Goal: Task Accomplishment & Management: Use online tool/utility

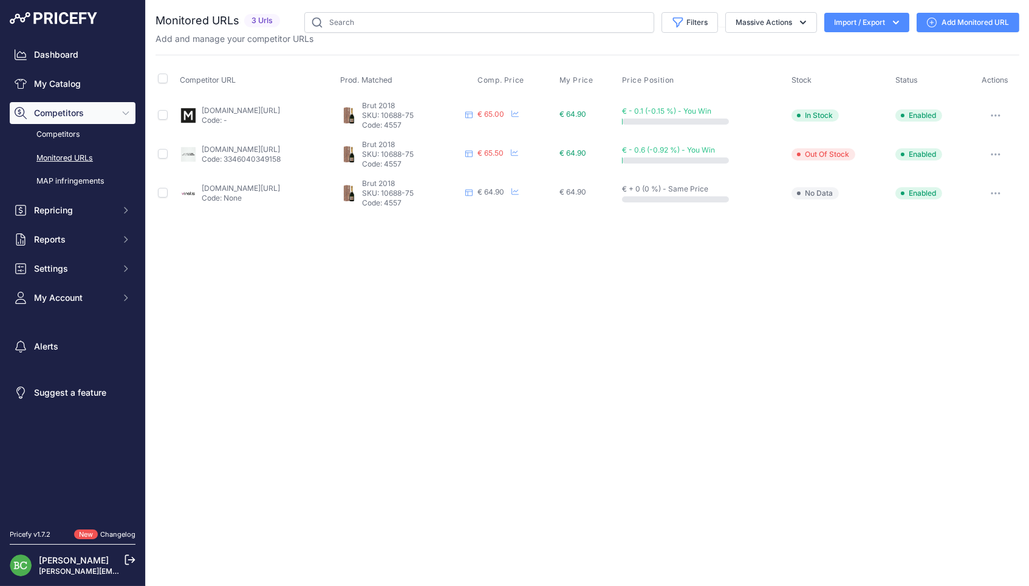
click at [962, 19] on link "Add Monitored URL" at bounding box center [968, 22] width 103 height 19
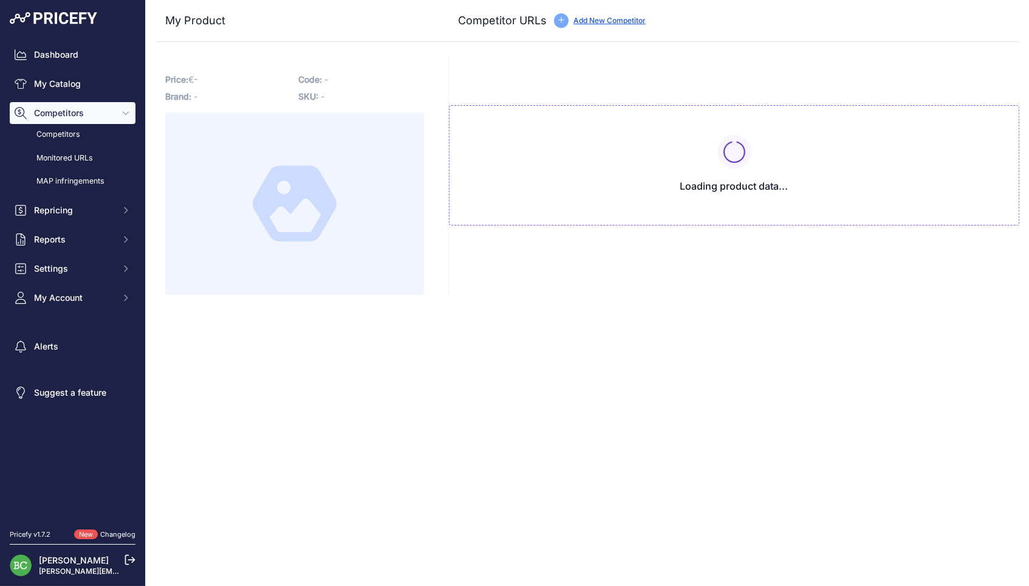
type input "[DOMAIN_NAME][URL]"
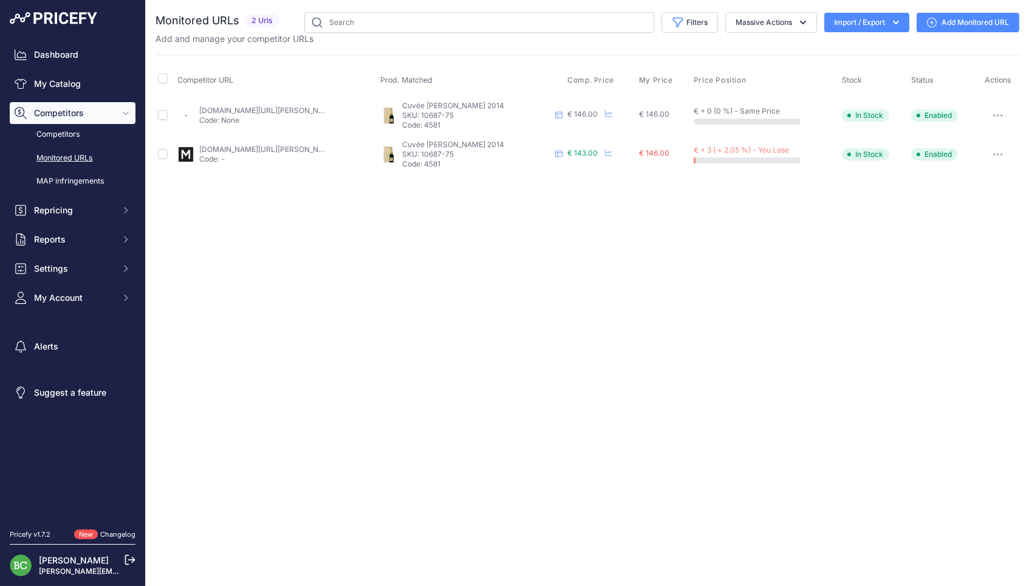
click at [982, 23] on link "Add Monitored URL" at bounding box center [968, 22] width 103 height 19
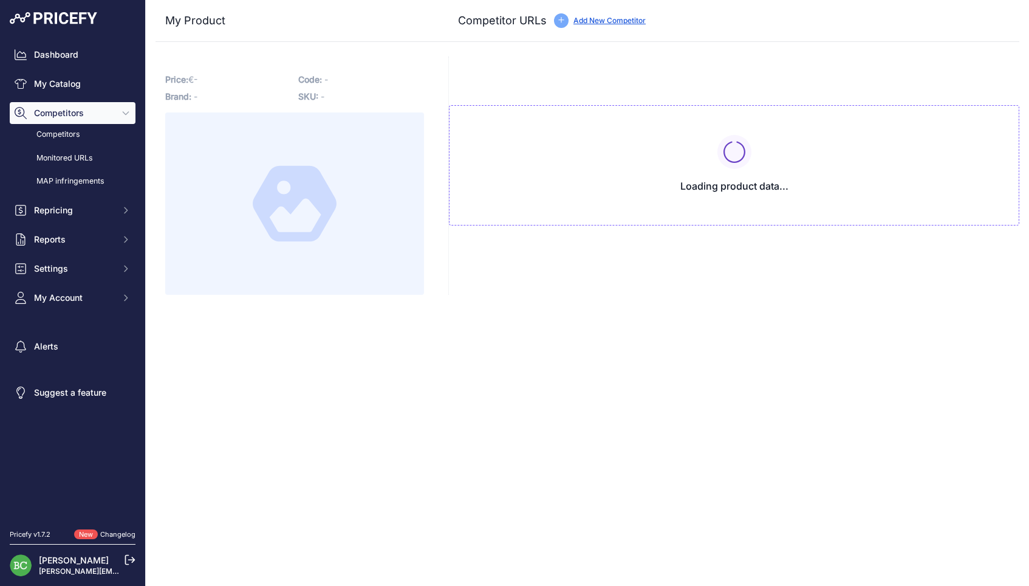
type input "www.enviedechamp.com/fr/champagne-deutz/3148-cuvee-william-deutz-2014-335995009…"
type input "www.millesima.fr/champagne-deutz-cuvee-william-deutz-2014-cc-cc-1.html?prirule_…"
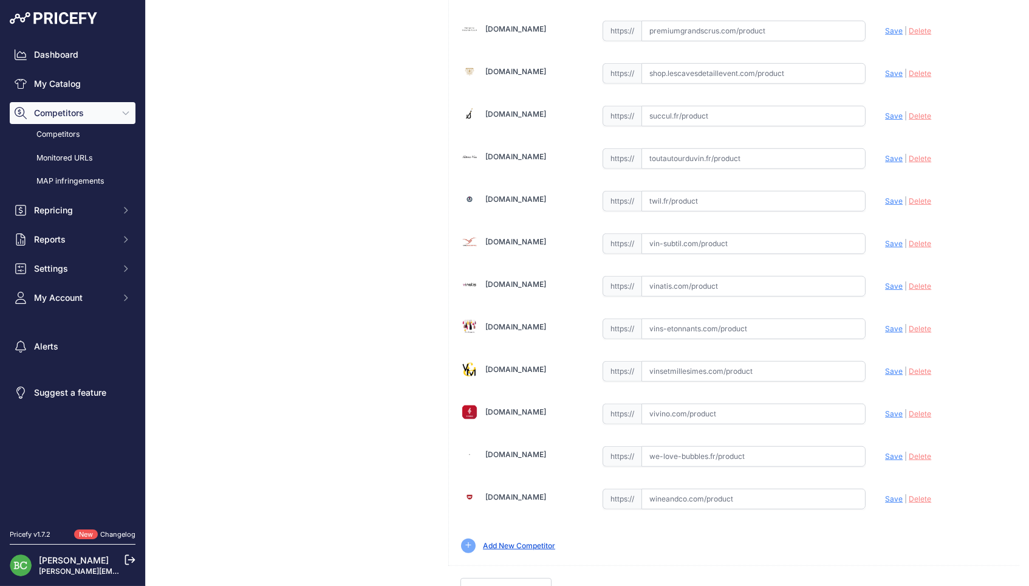
scroll to position [1641, 0]
click at [676, 273] on input "text" at bounding box center [754, 283] width 225 height 21
paste input "https://www.vinatis.com/77850-champagne-deutz-cuvee-william-deutz-2014-coffret-…"
click at [890, 279] on span "Save" at bounding box center [894, 283] width 18 height 9
type input "https://www.vinatis.com/77850-champagne-deutz-cuvee-william-deutz-2014-coffret-…"
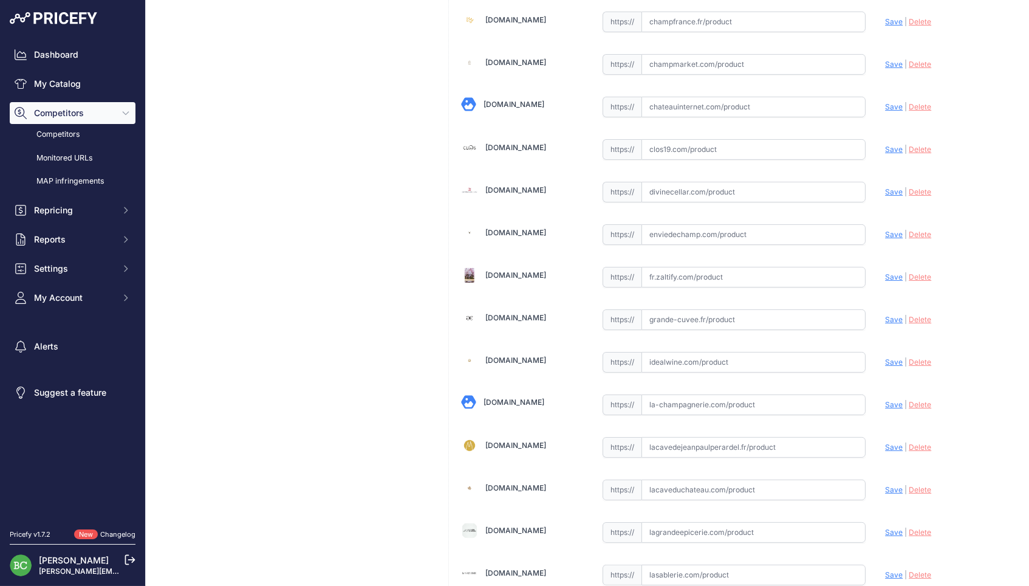
scroll to position [527, 0]
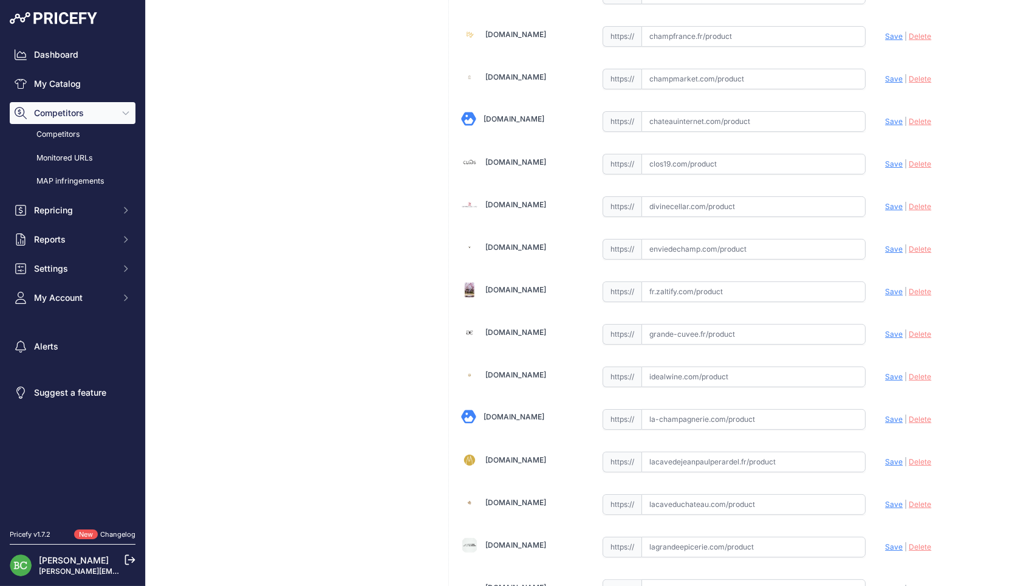
click at [674, 242] on input "text" at bounding box center [754, 249] width 225 height 21
paste input "https://www.enviedechamp.com/fr/champagne-deutz/3132-brut-rose-2019.html"
click at [894, 245] on span "Save" at bounding box center [894, 248] width 18 height 9
type input "https://www.enviedechamp.com/fr/champagne-deutz/3132-brut-rose-2019.html?prirul…"
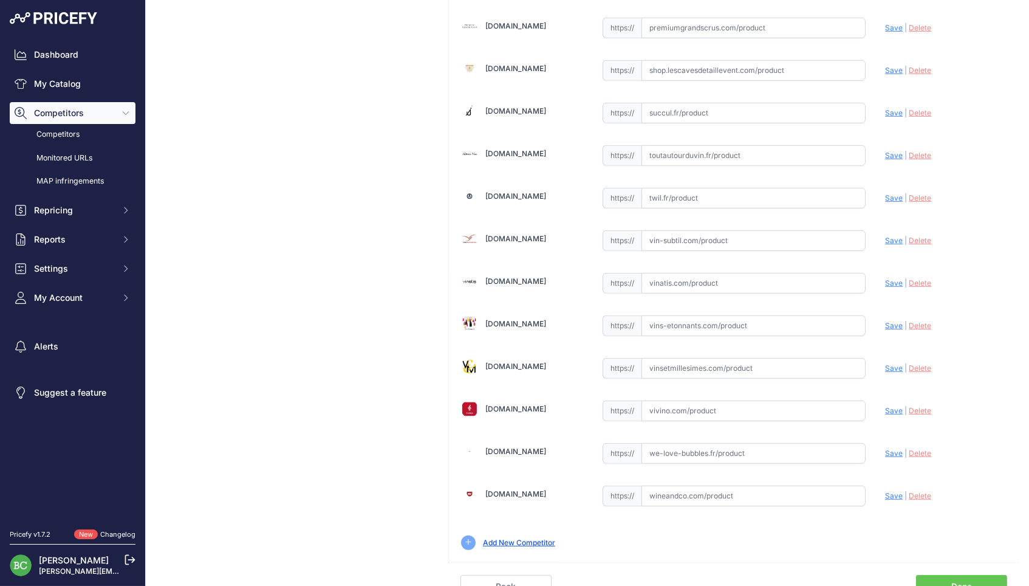
scroll to position [1641, 0]
click at [684, 278] on input "text" at bounding box center [754, 283] width 225 height 21
paste input "https://www.vinatis.com/74528-champagne-deutz-brut-rose-millesime-2019-en-etui"
click at [896, 279] on span "Save" at bounding box center [894, 283] width 18 height 9
type input "https://www.vinatis.com/74528-champagne-deutz-brut-rose-millesime-2019-en-etui?…"
